Goal: Task Accomplishment & Management: Manage account settings

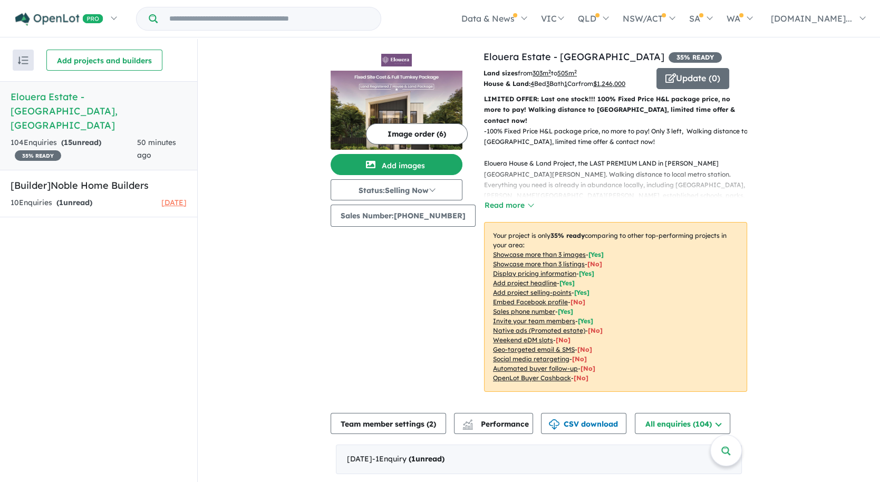
click at [153, 138] on span "50 minutes ago" at bounding box center [156, 149] width 39 height 22
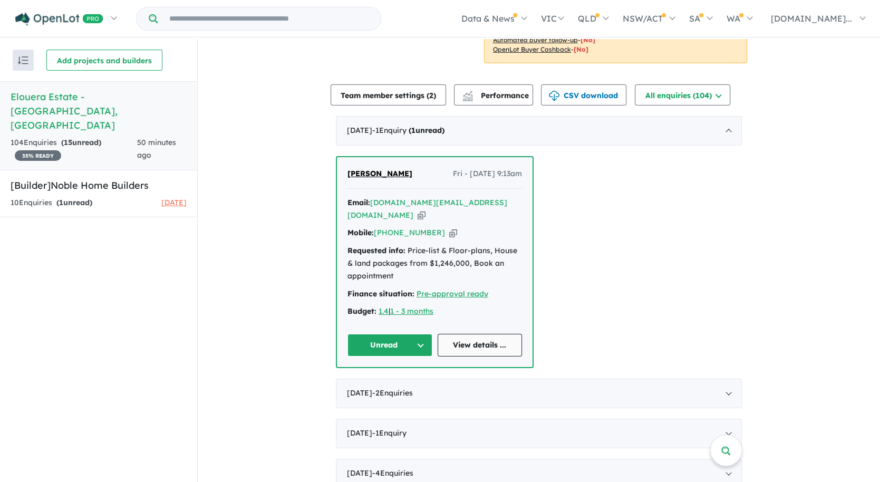
click at [484, 334] on link "View details ..." at bounding box center [480, 345] width 85 height 23
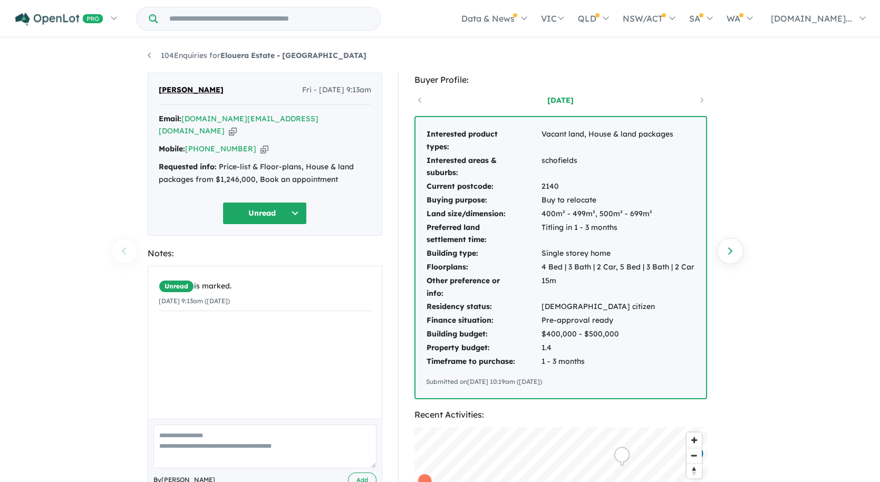
click at [291, 202] on button "Unread" at bounding box center [264, 213] width 84 height 23
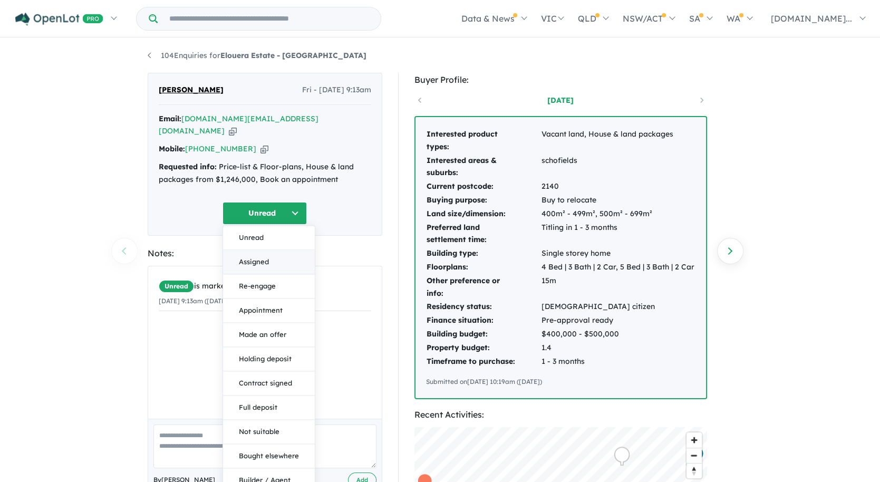
click at [267, 250] on button "Assigned" at bounding box center [269, 262] width 92 height 24
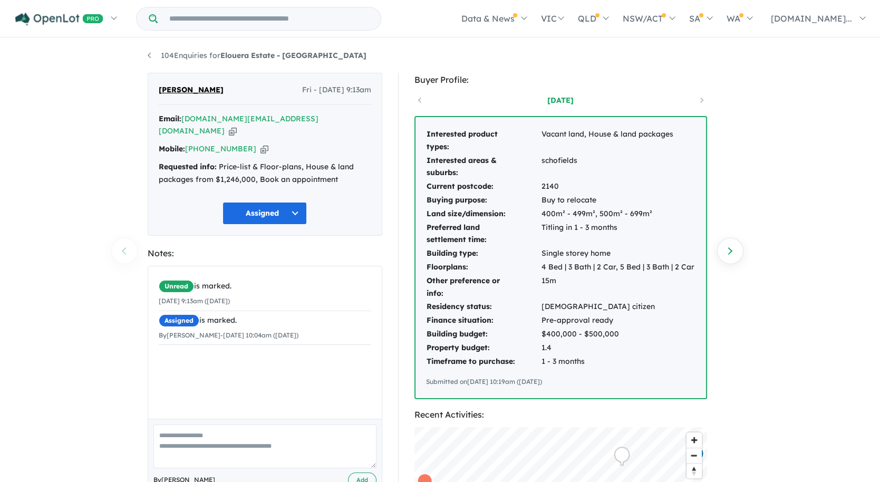
click at [101, 318] on div "104 Enquiries for Elouera Estate - Tallawong Previous enquiry Next enquiry Deep…" at bounding box center [440, 261] width 880 height 444
